Goal: Find specific page/section: Find specific page/section

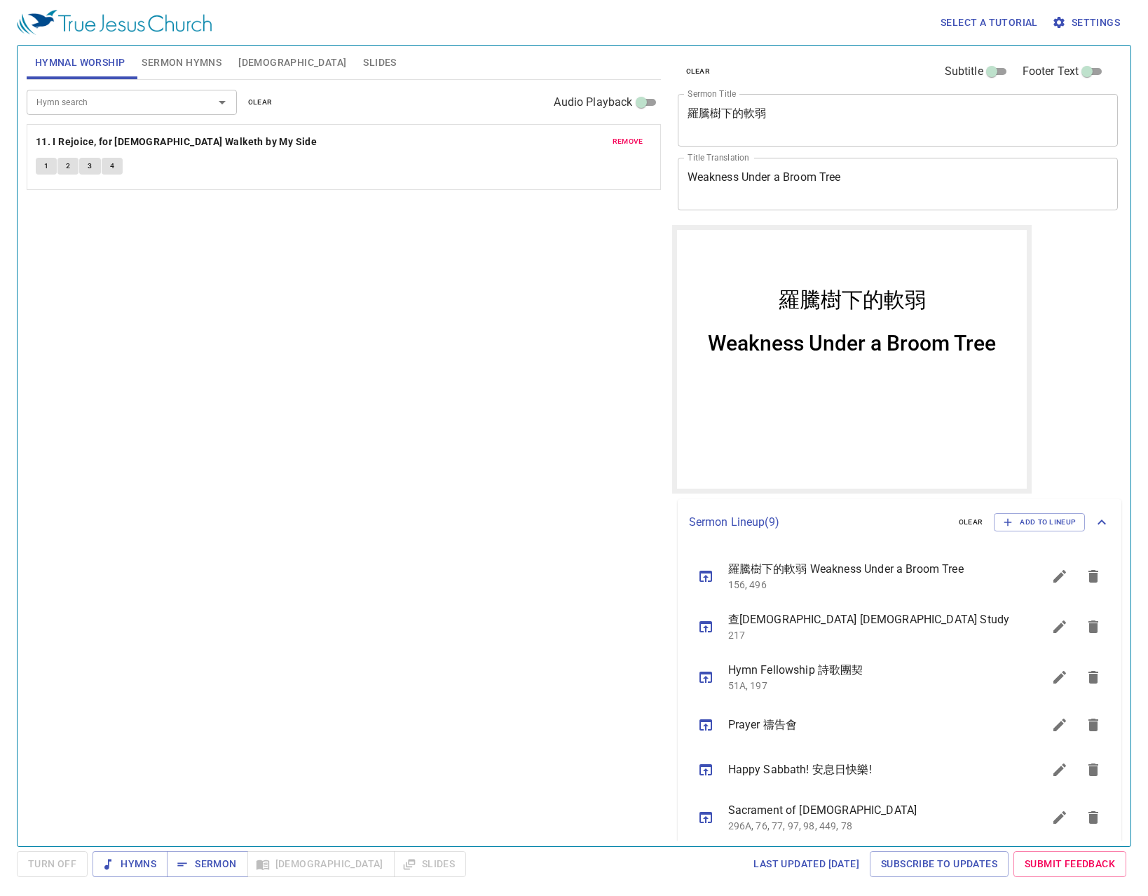
click at [589, 638] on div "Hymn search Hymn search clear Audio Playback remove 11. I Rejoice, for Jesus Wa…" at bounding box center [344, 457] width 634 height 754
click at [619, 136] on span "remove" at bounding box center [627, 141] width 31 height 13
click at [355, 75] on button "Slides" at bounding box center [380, 63] width 50 height 34
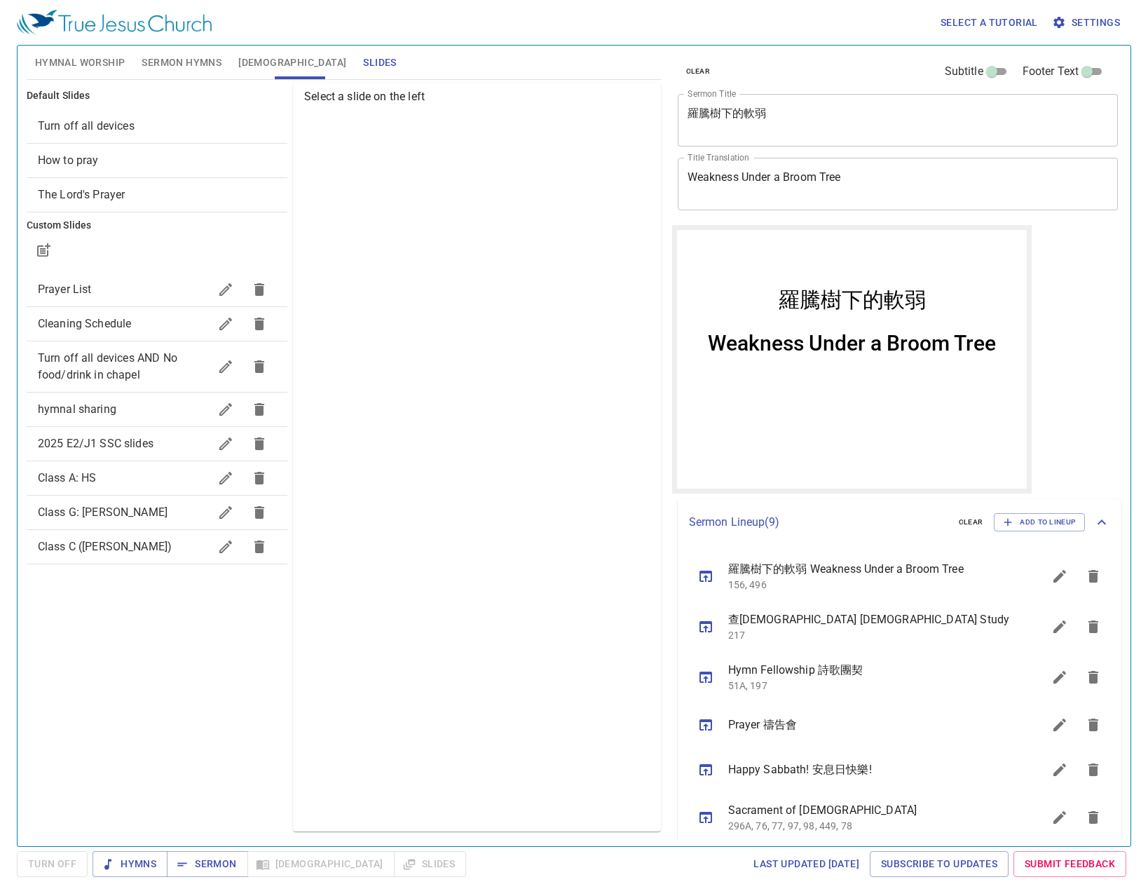
click at [387, 434] on div "Select a slide on the left" at bounding box center [476, 457] width 367 height 748
click at [153, 445] on span "2025 E2/J1 SSC slides" at bounding box center [96, 443] width 116 height 13
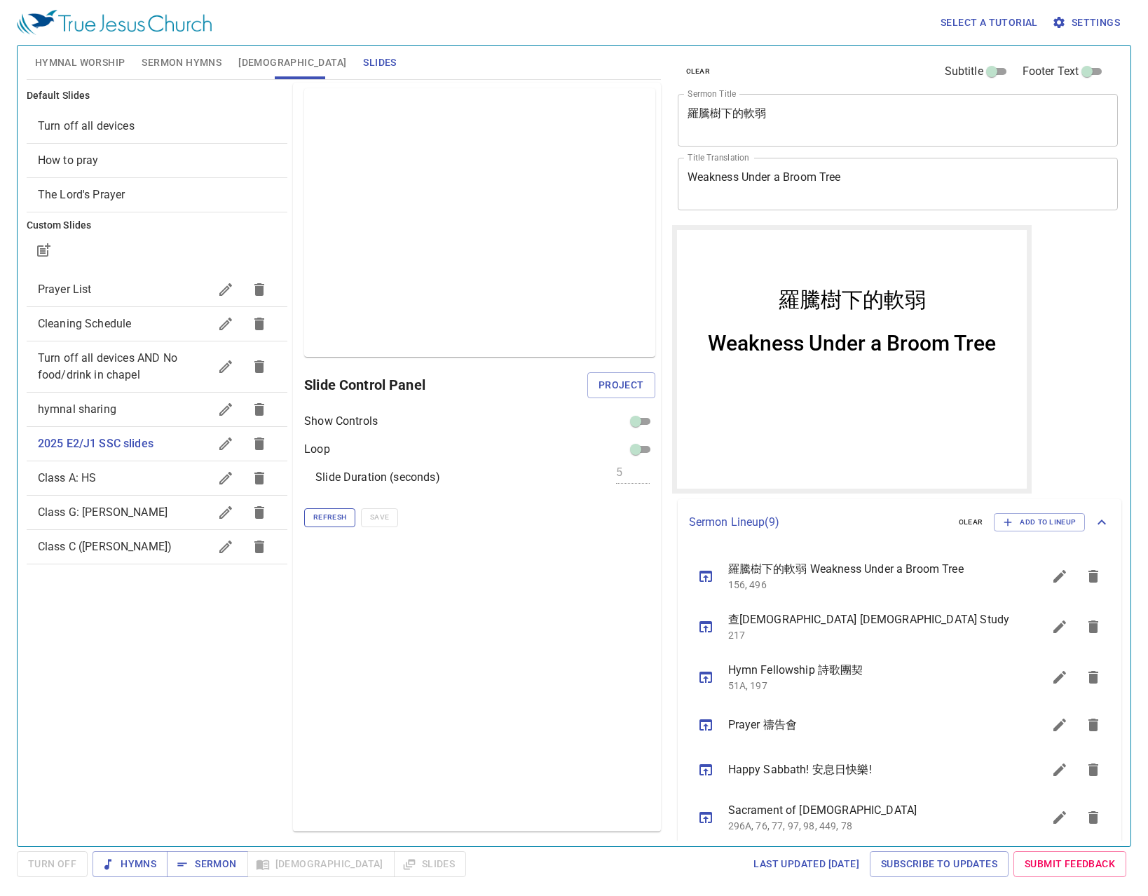
click at [324, 518] on span "Refresh" at bounding box center [329, 517] width 33 height 13
click at [241, 868] on button "Sermon" at bounding box center [207, 864] width 81 height 26
click at [411, 39] on div "Select a tutorial Settings" at bounding box center [571, 22] width 1109 height 45
click at [645, 386] on button "Project" at bounding box center [621, 385] width 68 height 26
click at [414, 613] on div "Preview Only Slide Control Panel Show Controls Loop Slide Duration (seconds) 5 …" at bounding box center [476, 457] width 367 height 748
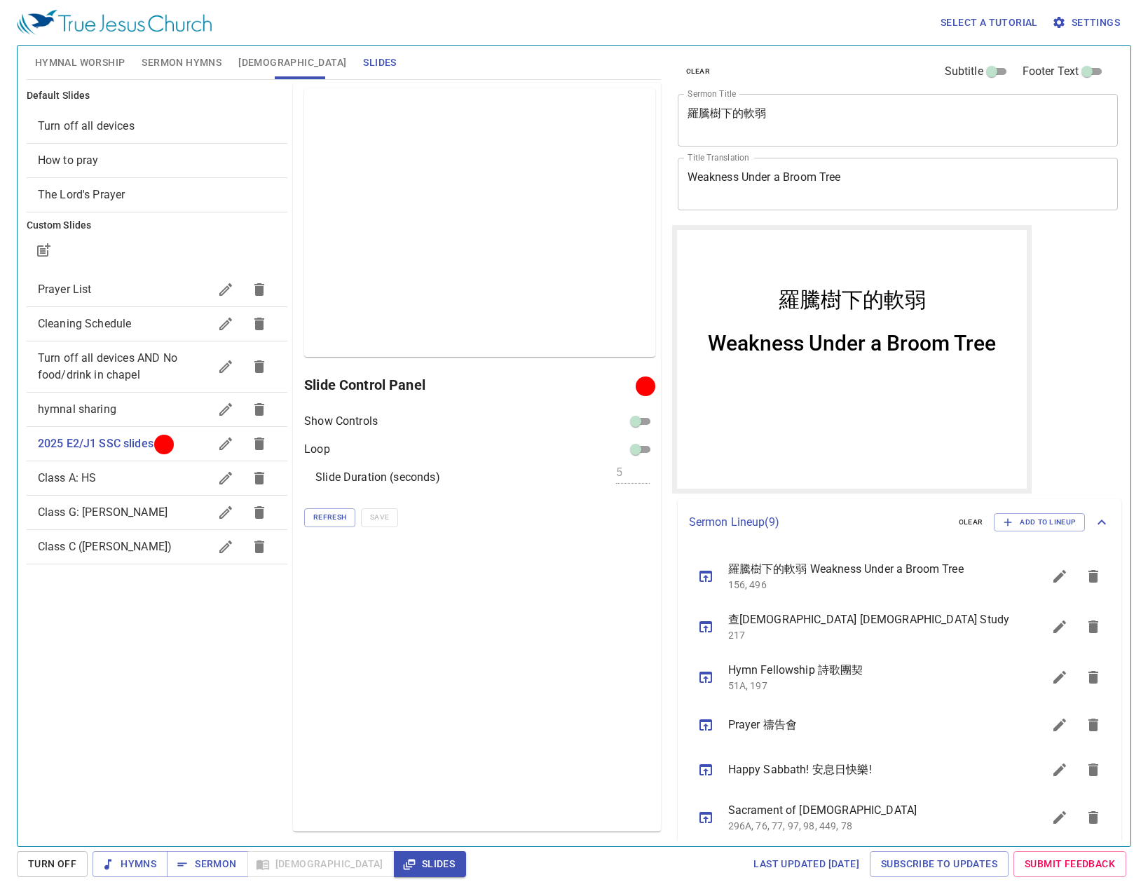
click at [558, 647] on div "Preview Only Slide Control Panel Show Controls Loop Slide Duration (seconds) 5 …" at bounding box center [476, 457] width 367 height 748
click at [418, 587] on div "Preview Only Slide Control Panel Show Controls Loop Slide Duration (seconds) 5 …" at bounding box center [476, 457] width 367 height 748
click at [433, 676] on div "Preview Only Slide Control Panel Show Controls Loop Slide Duration (seconds) 5 …" at bounding box center [476, 457] width 367 height 748
drag, startPoint x: 621, startPoint y: 577, endPoint x: 455, endPoint y: 540, distance: 170.2
click at [620, 577] on div "Preview Only Slide Control Panel Show Controls Loop Slide Duration (seconds) 5 …" at bounding box center [476, 457] width 367 height 748
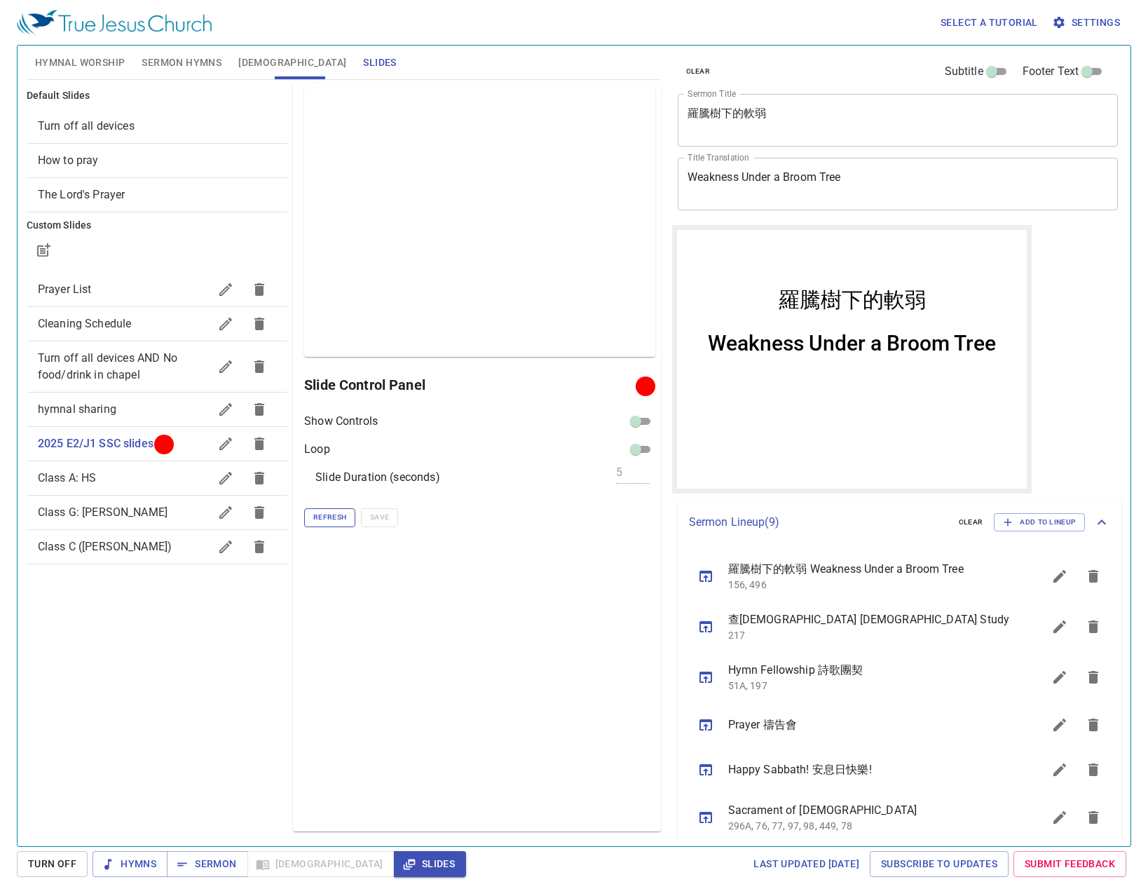
click at [310, 512] on button "Refresh" at bounding box center [329, 517] width 51 height 18
